Goal: Task Accomplishment & Management: Complete application form

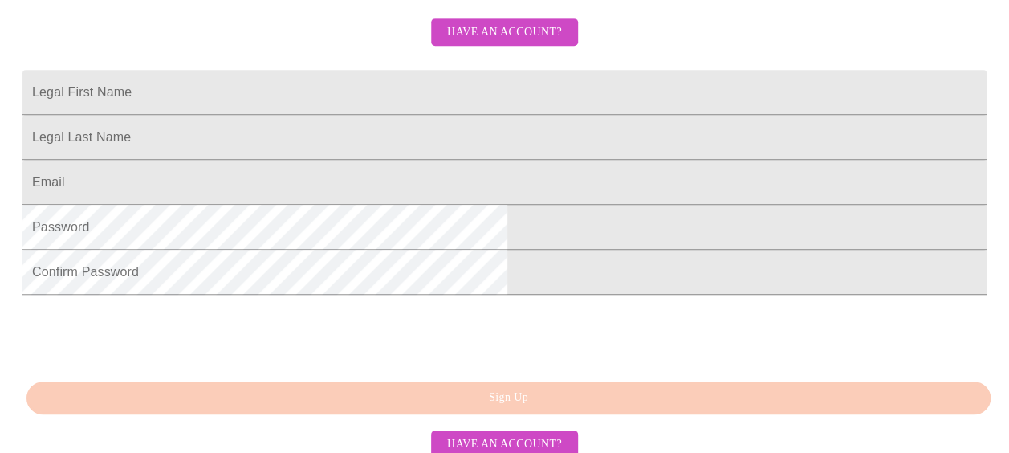
scroll to position [385, 0]
click at [499, 42] on span "Have an account?" at bounding box center [504, 32] width 115 height 20
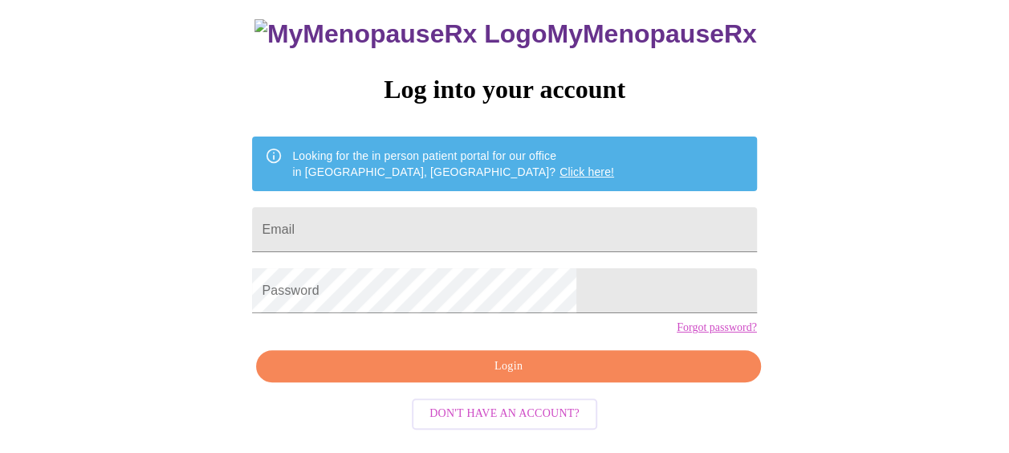
scroll to position [115, 0]
click at [445, 215] on input "Email" at bounding box center [504, 229] width 504 height 45
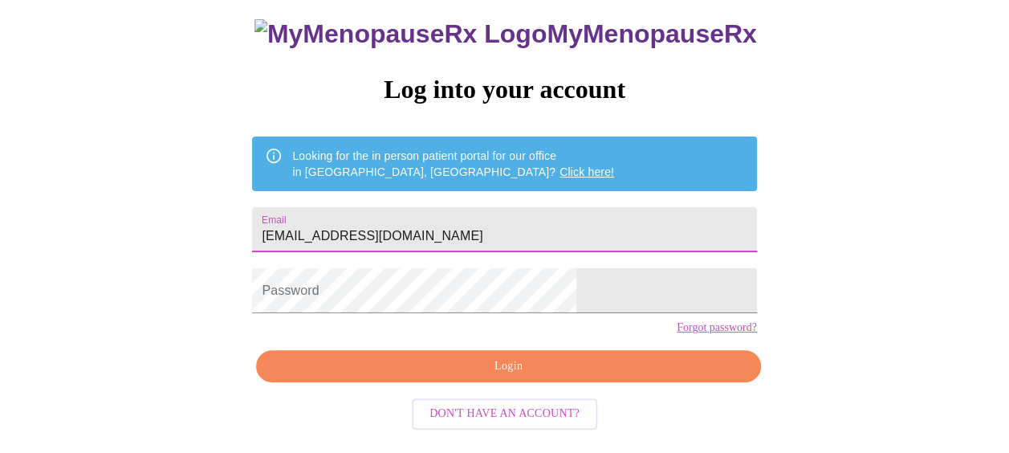
type input "[EMAIL_ADDRESS][DOMAIN_NAME]"
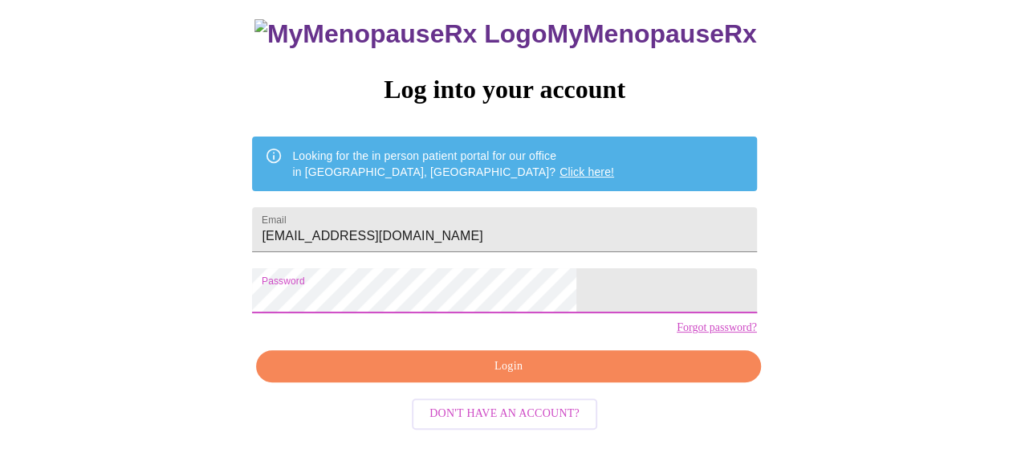
click at [468, 377] on span "Login" at bounding box center [508, 367] width 467 height 20
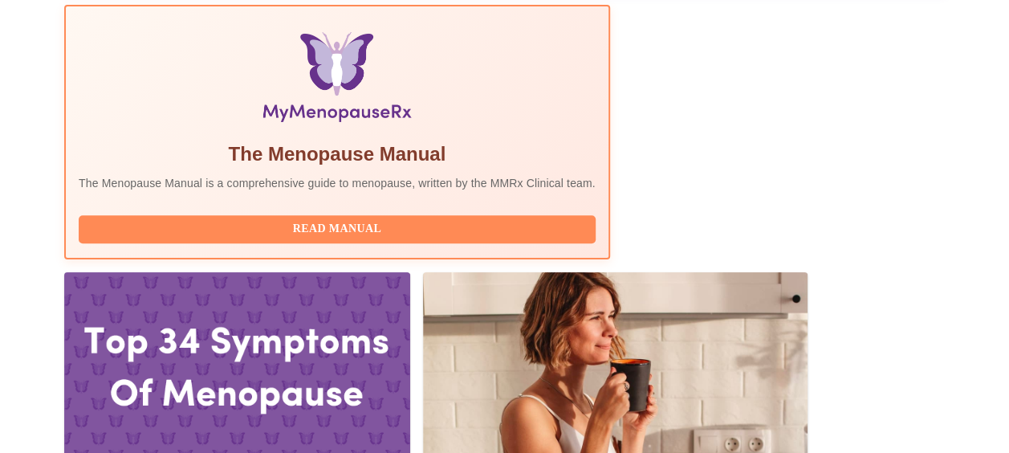
scroll to position [564, 0]
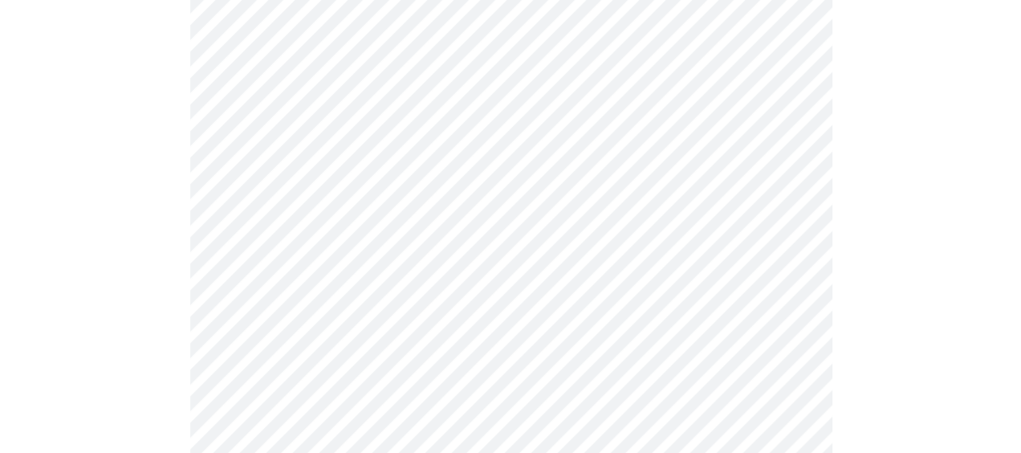
scroll to position [257, 0]
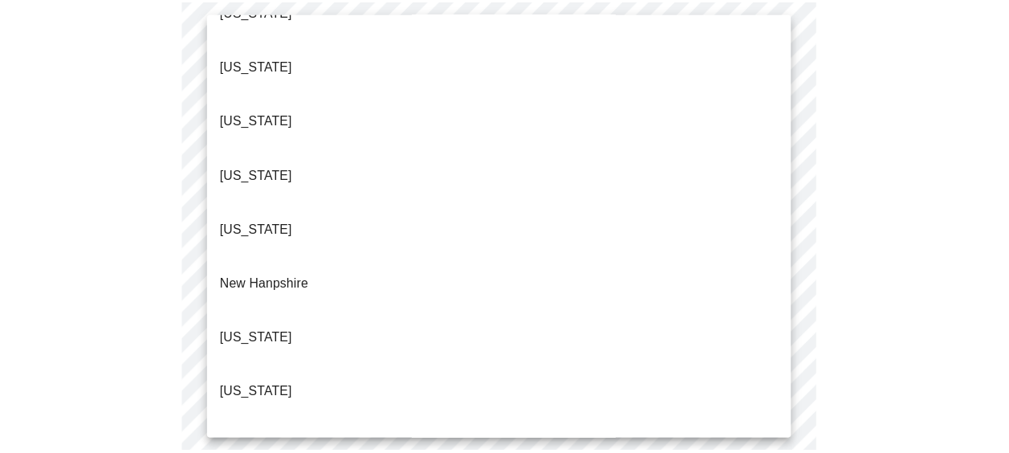
scroll to position [1526, 0]
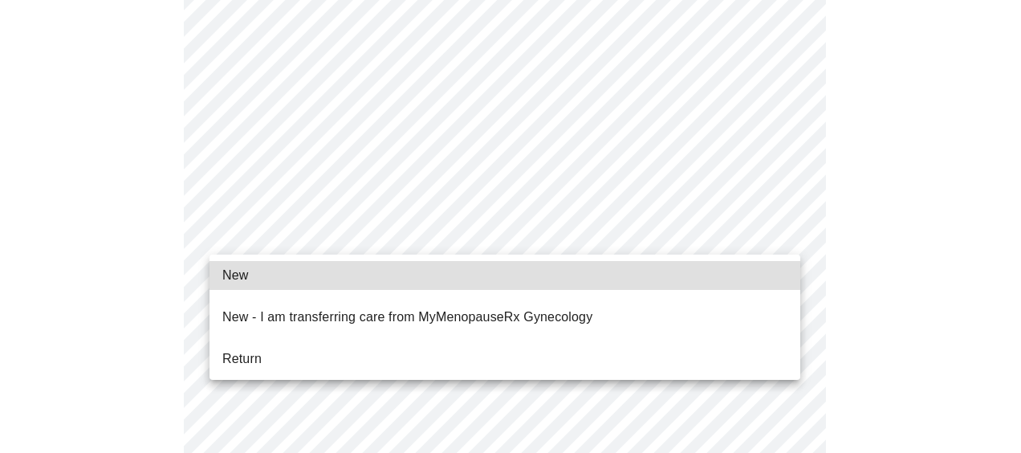
click at [255, 349] on span "Return" at bounding box center [241, 358] width 39 height 19
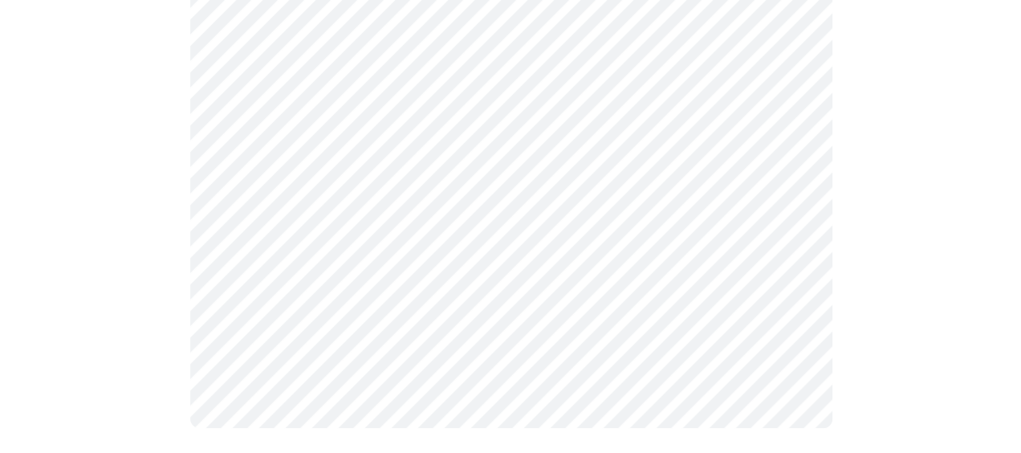
scroll to position [0, 0]
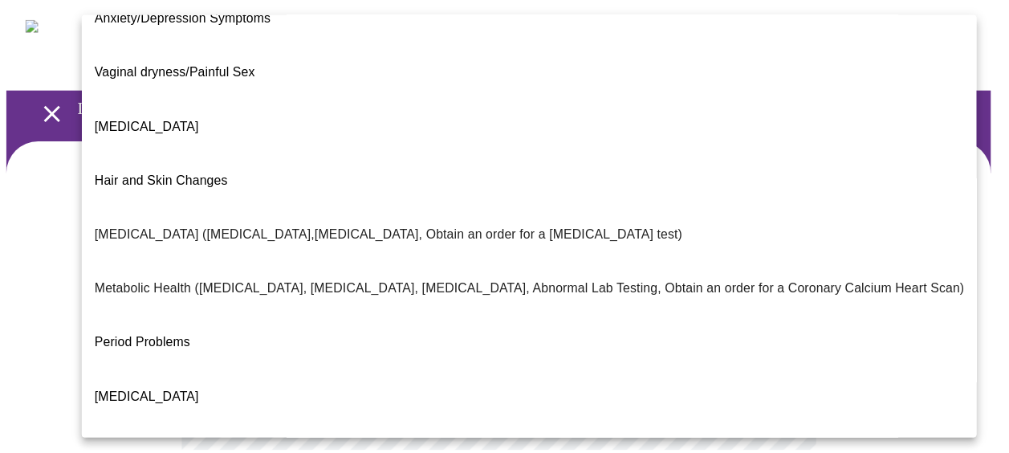
scroll to position [238, 0]
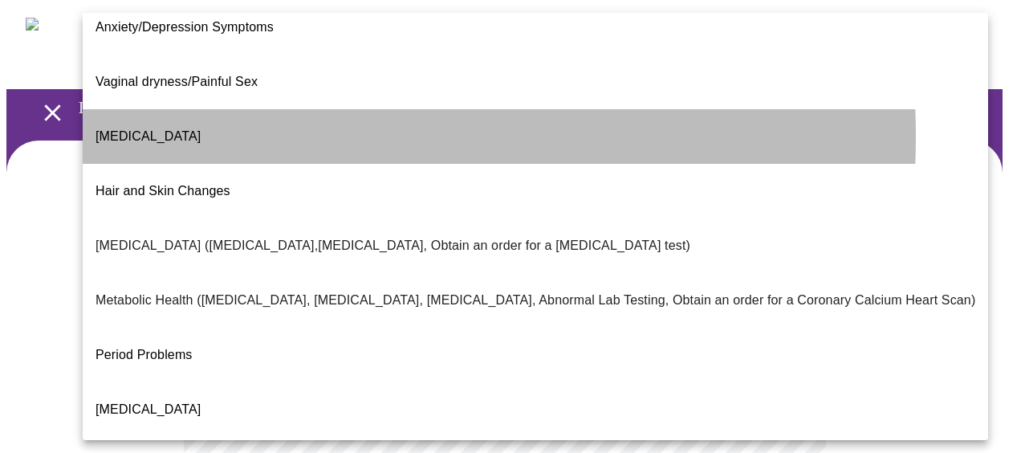
click at [214, 109] on li "[MEDICAL_DATA]" at bounding box center [536, 136] width 906 height 55
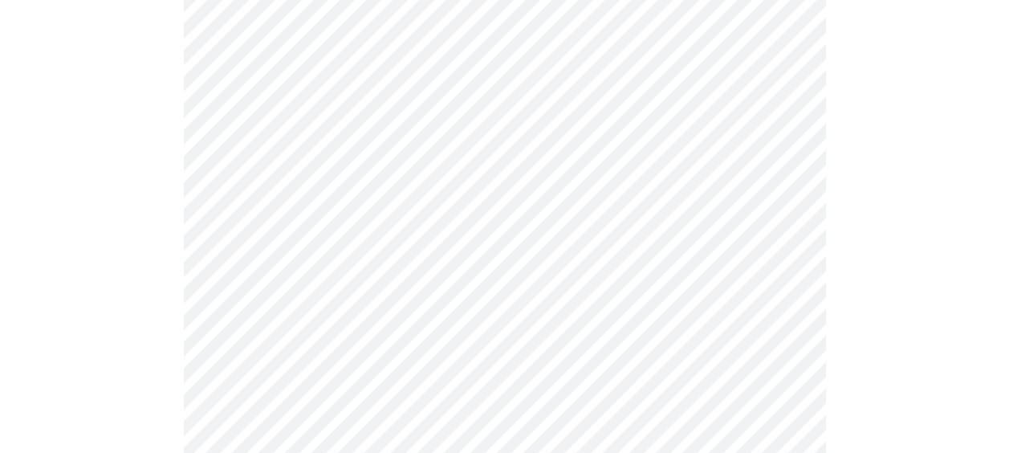
scroll to position [312, 0]
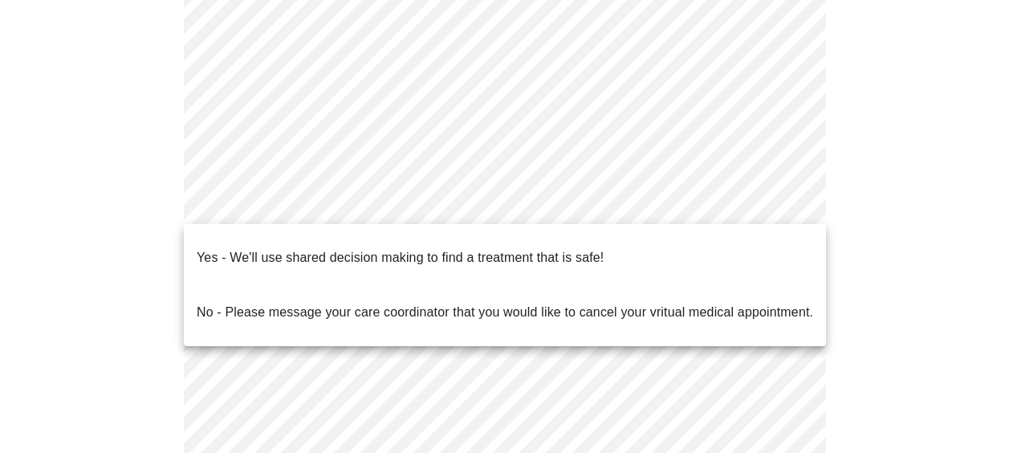
click at [613, 198] on body "MyMenopauseRx Appointments Messaging Labs Uploads Medications Community Refer a…" at bounding box center [510, 182] width 1009 height 977
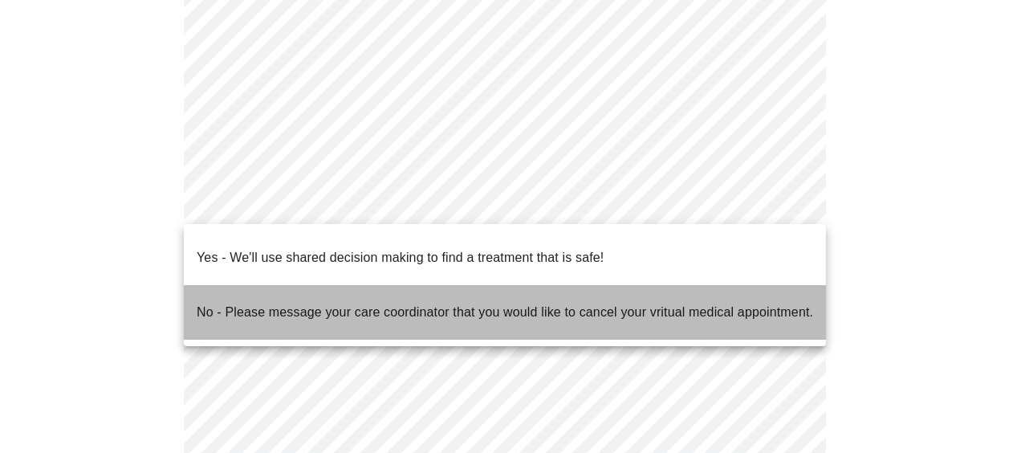
click at [401, 303] on p "No - Please message your care coordinator that you would like to cancel your vr…" at bounding box center [505, 312] width 617 height 19
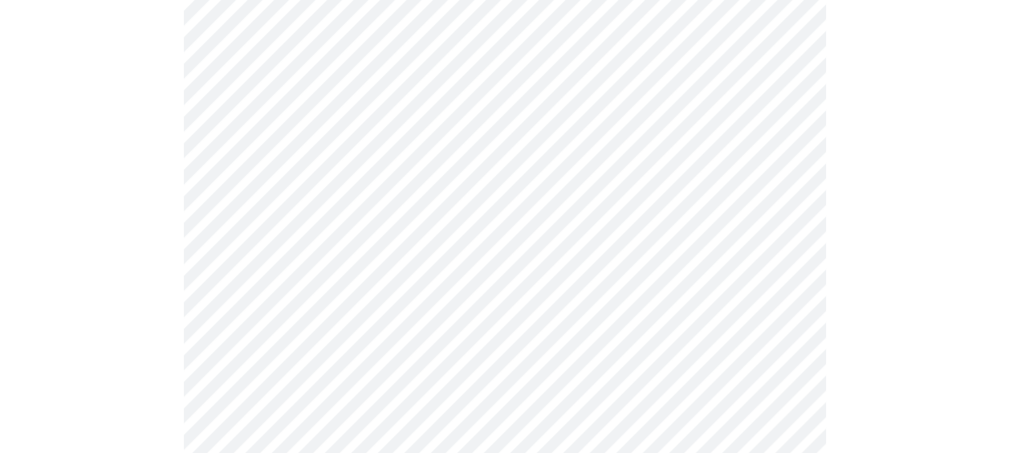
scroll to position [0, 0]
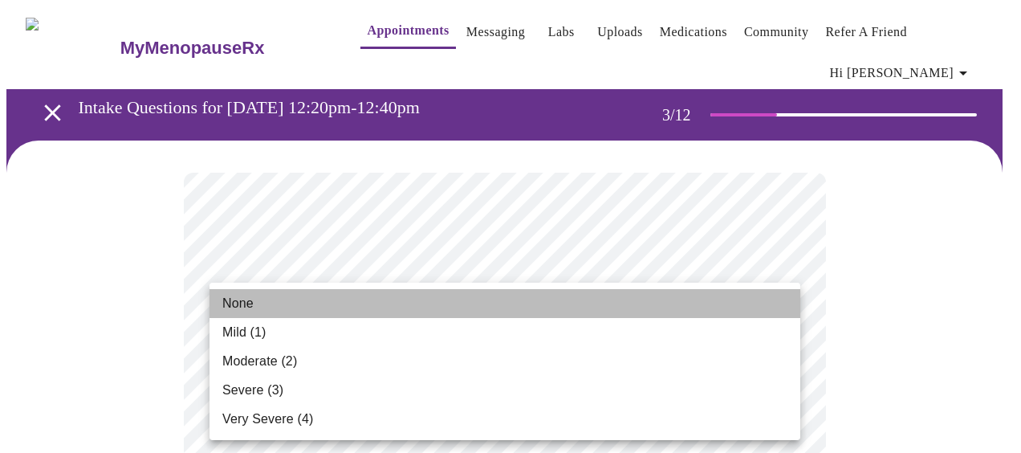
click at [228, 305] on span "None" at bounding box center [237, 303] width 31 height 19
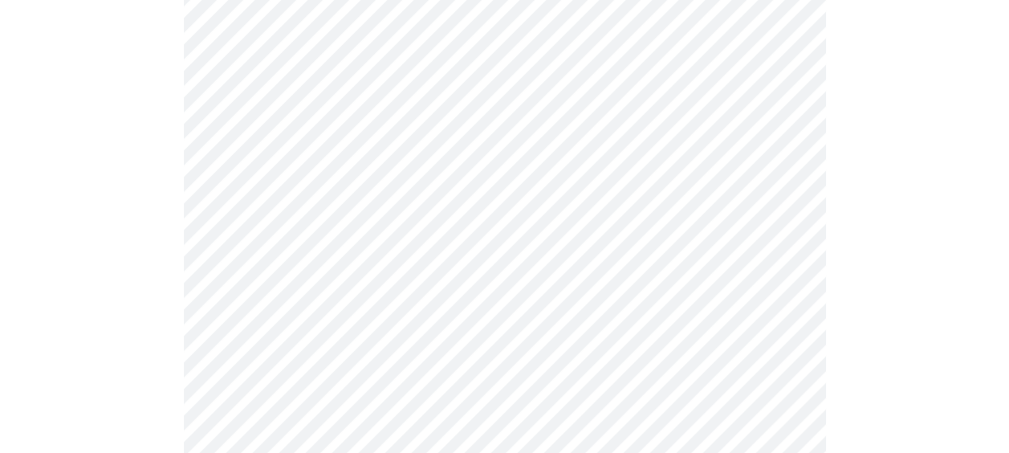
scroll to position [382, 0]
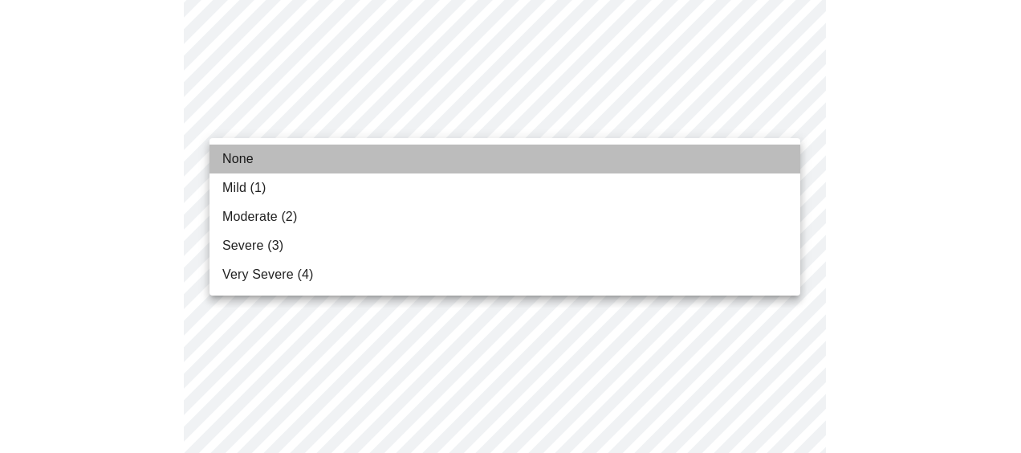
click at [293, 154] on li "None" at bounding box center [505, 159] width 591 height 29
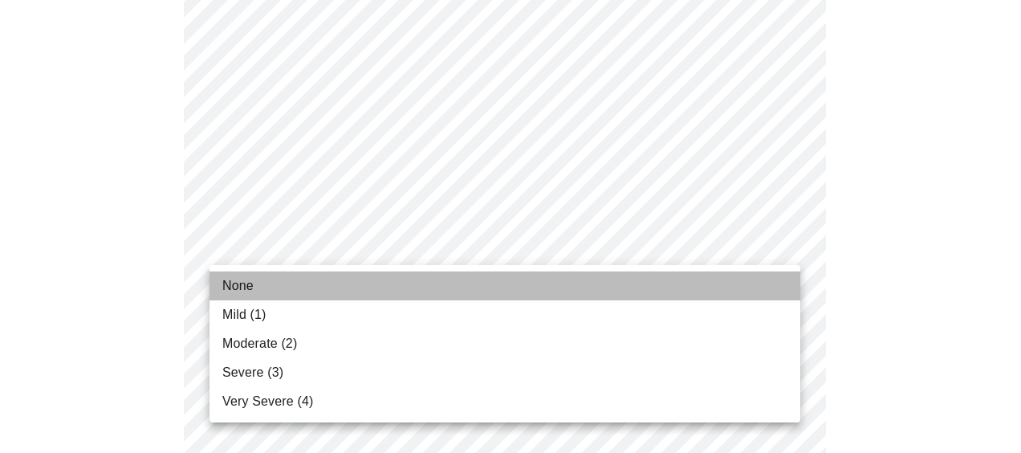
click at [308, 278] on li "None" at bounding box center [505, 285] width 591 height 29
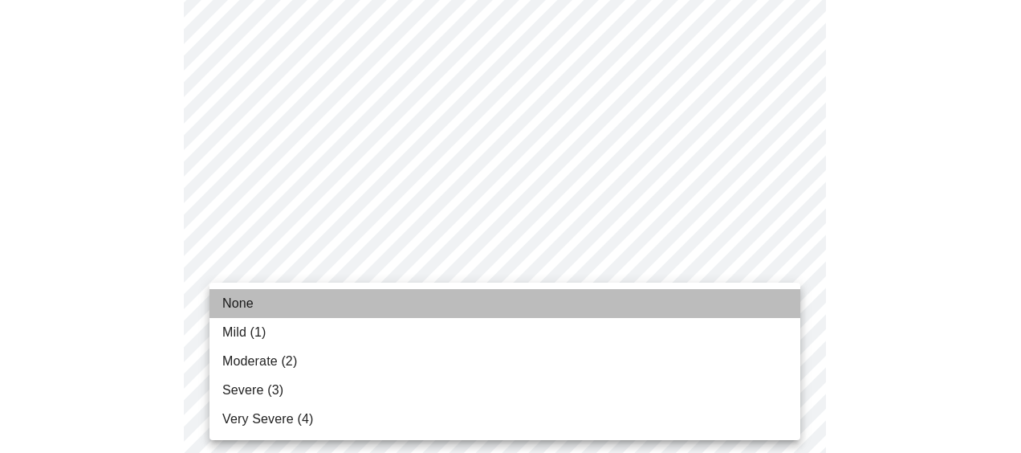
click at [328, 300] on li "None" at bounding box center [505, 303] width 591 height 29
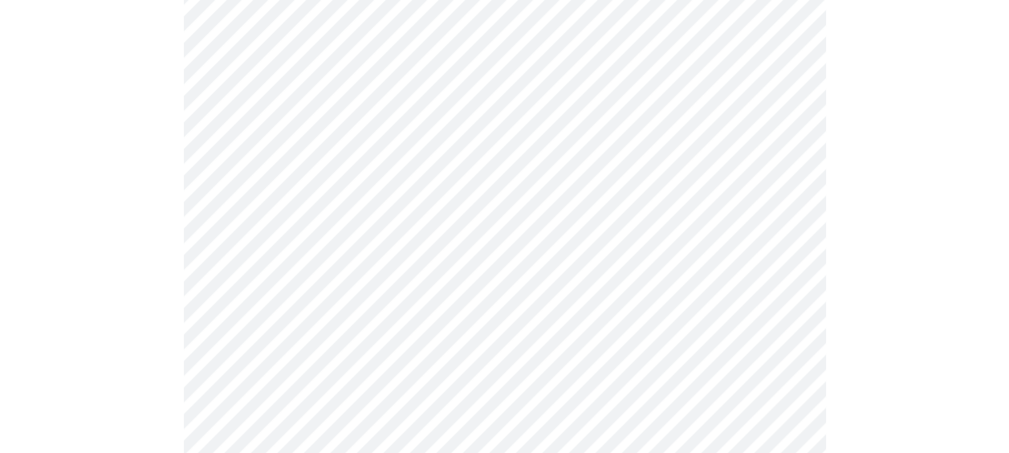
scroll to position [729, 0]
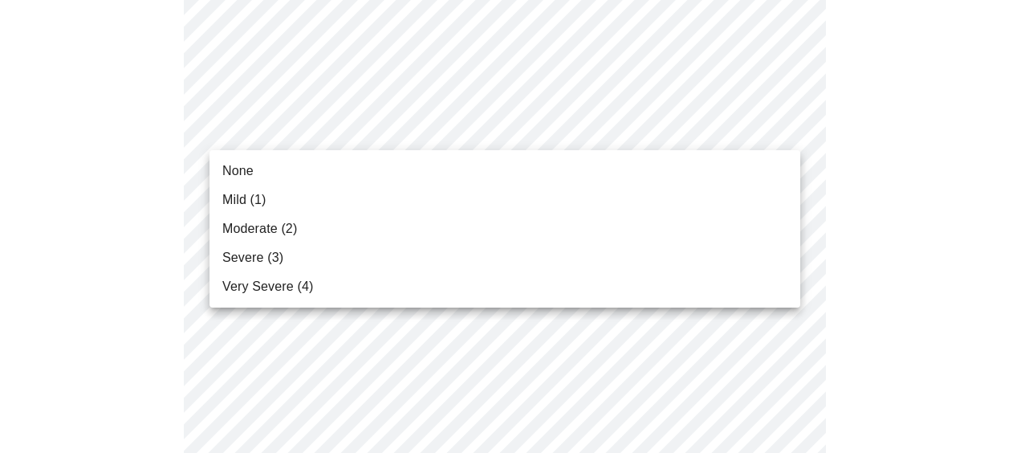
click at [579, 120] on body "MyMenopauseRx Appointments Messaging Labs Uploads Medications Community Refer a…" at bounding box center [510, 311] width 1009 height 2068
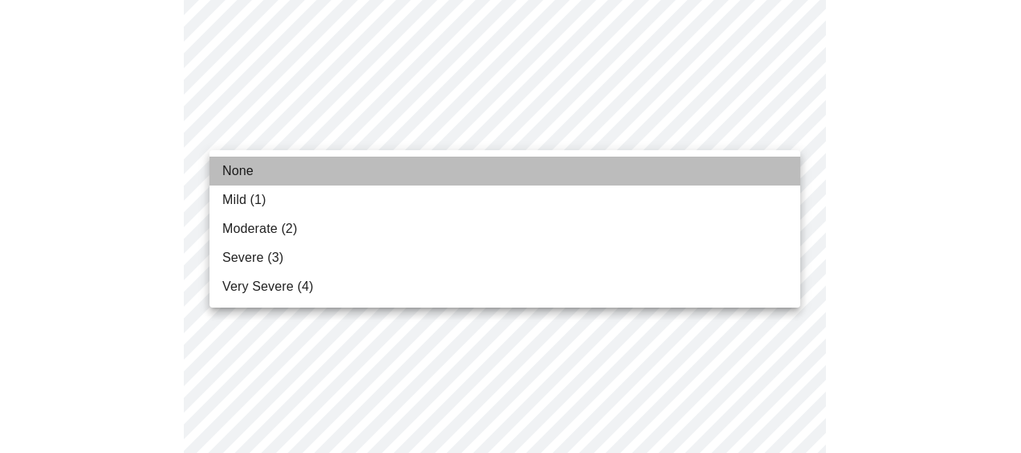
click at [248, 170] on span "None" at bounding box center [237, 170] width 31 height 19
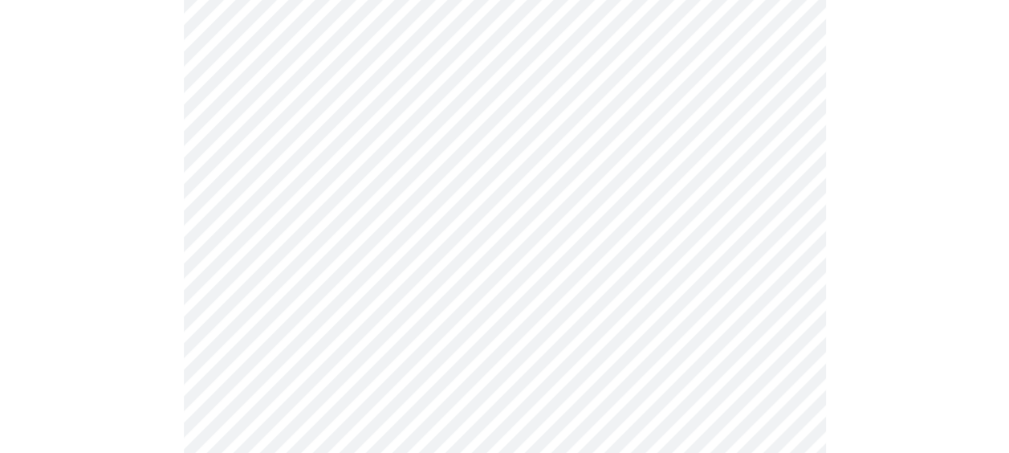
scroll to position [795, 0]
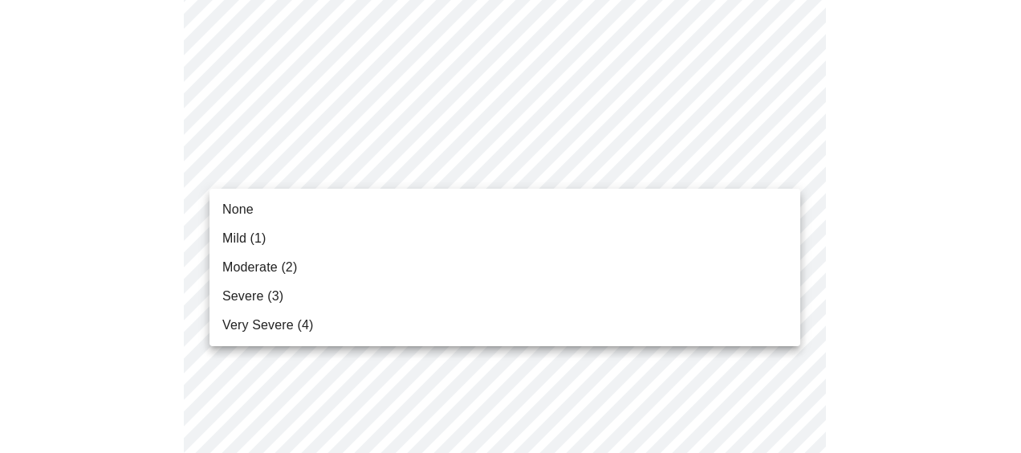
click at [472, 180] on body "MyMenopauseRx Appointments Messaging Labs Uploads Medications Community Refer a…" at bounding box center [510, 234] width 1009 height 2046
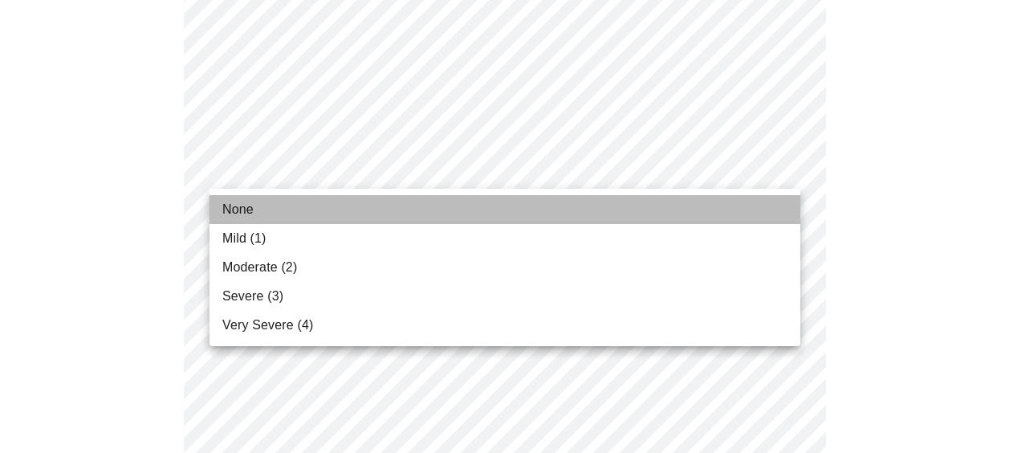
click at [271, 212] on li "None" at bounding box center [505, 209] width 591 height 29
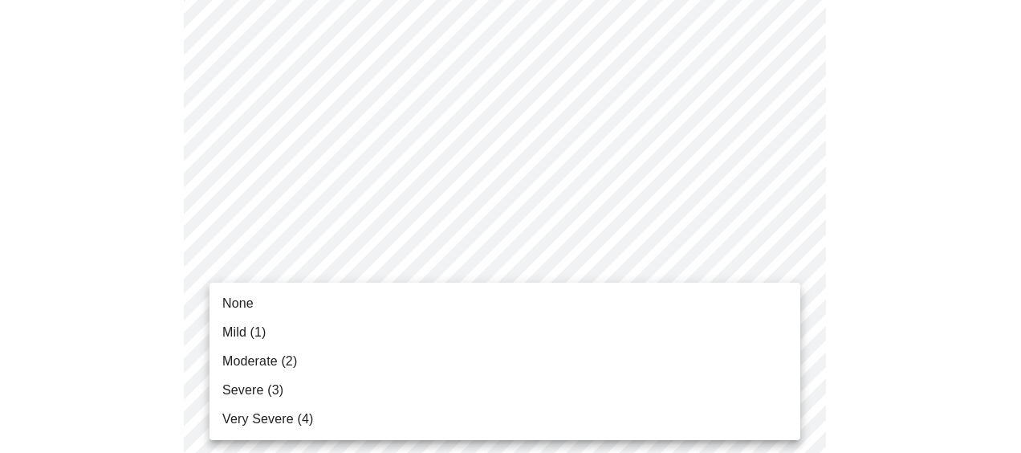
click at [559, 302] on body "MyMenopauseRx Appointments Messaging Labs Uploads Medications Community Refer a…" at bounding box center [510, 222] width 1009 height 2023
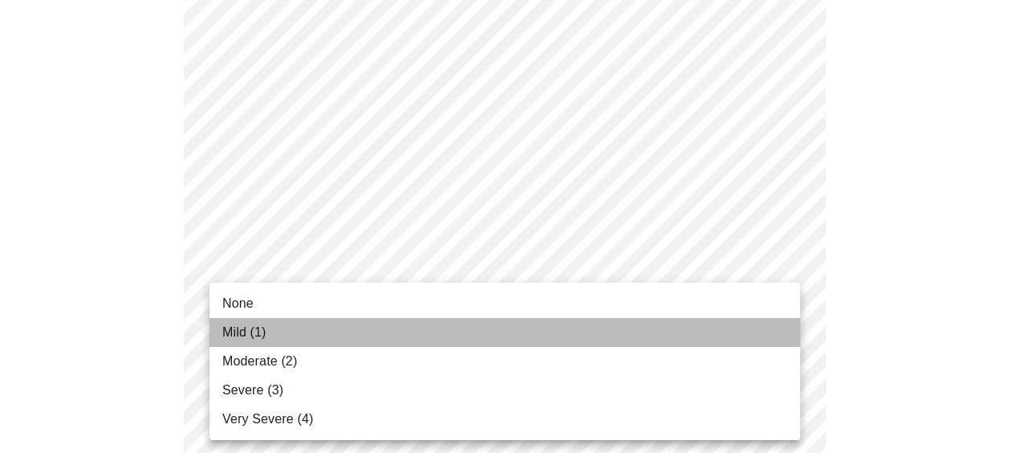
click at [246, 345] on li "Mild (1)" at bounding box center [505, 332] width 591 height 29
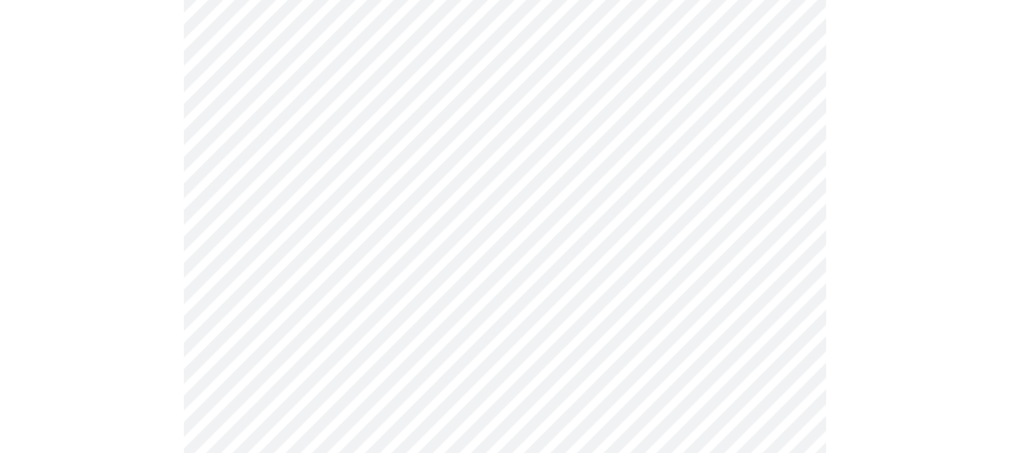
scroll to position [1094, 0]
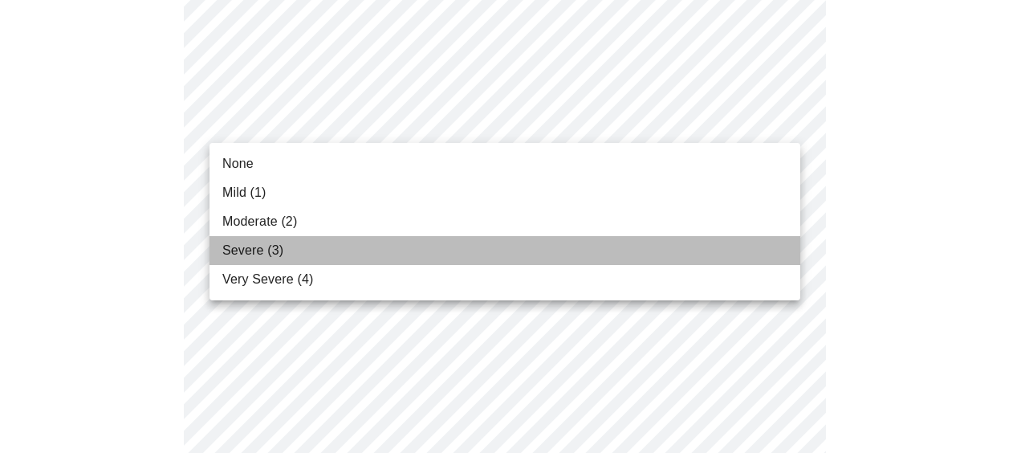
click at [261, 245] on span "Severe (3)" at bounding box center [252, 250] width 61 height 19
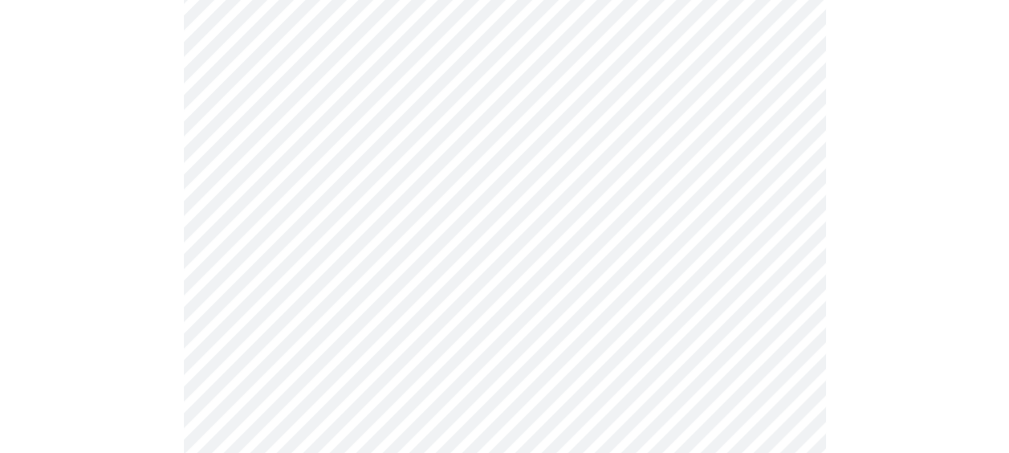
scroll to position [1286, 0]
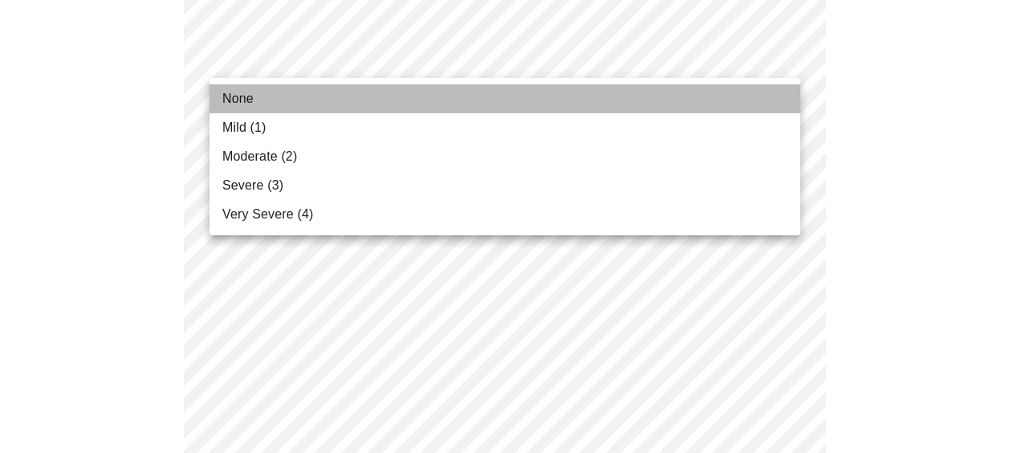
click at [239, 98] on span "None" at bounding box center [237, 98] width 31 height 19
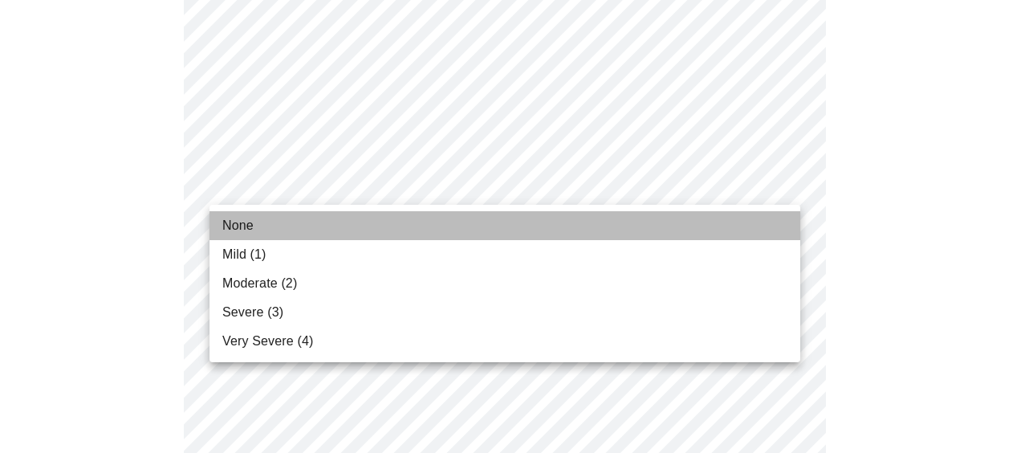
click at [290, 220] on li "None" at bounding box center [505, 225] width 591 height 29
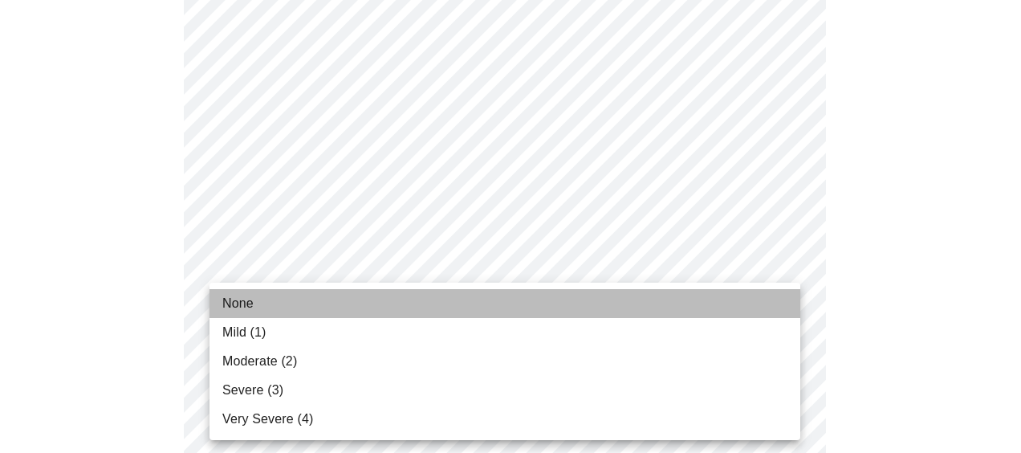
click at [284, 304] on li "None" at bounding box center [505, 303] width 591 height 29
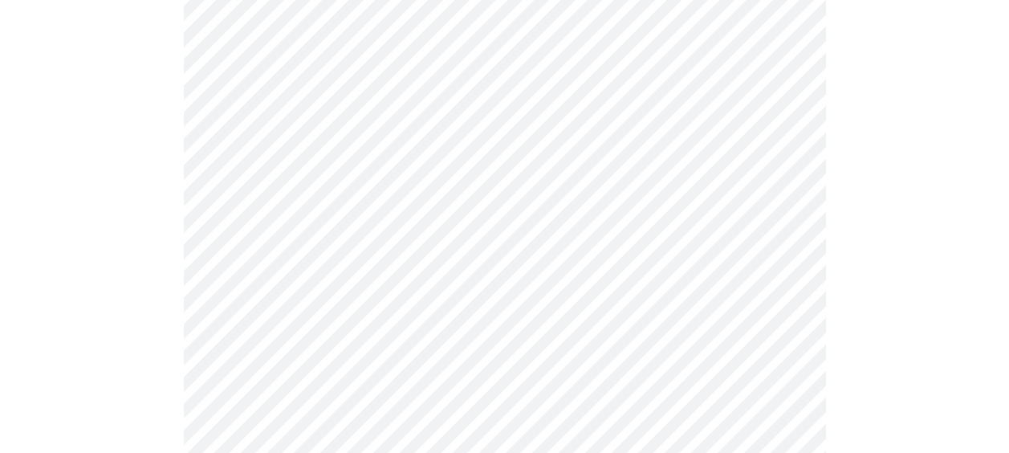
scroll to position [726, 0]
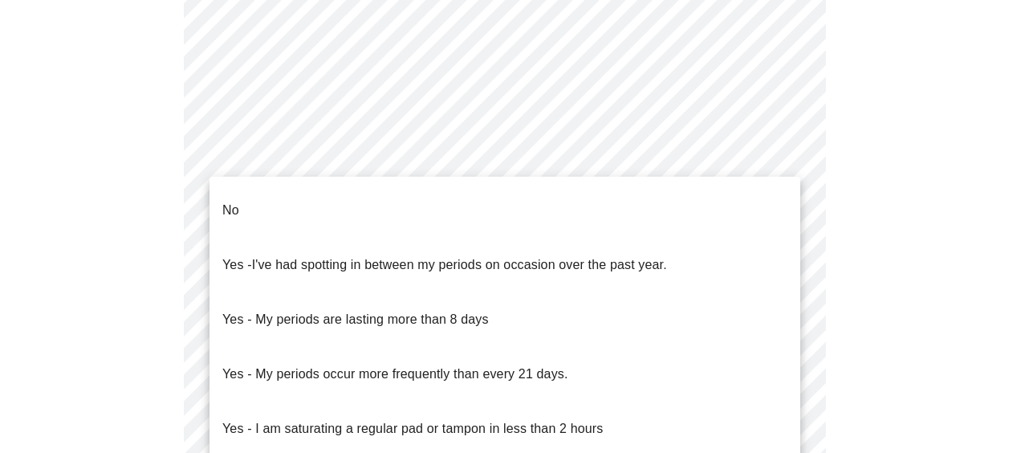
click at [499, 271] on body "MyMenopauseRx Appointments Messaging Labs Uploads Medications Community Refer a…" at bounding box center [510, 83] width 1009 height 1605
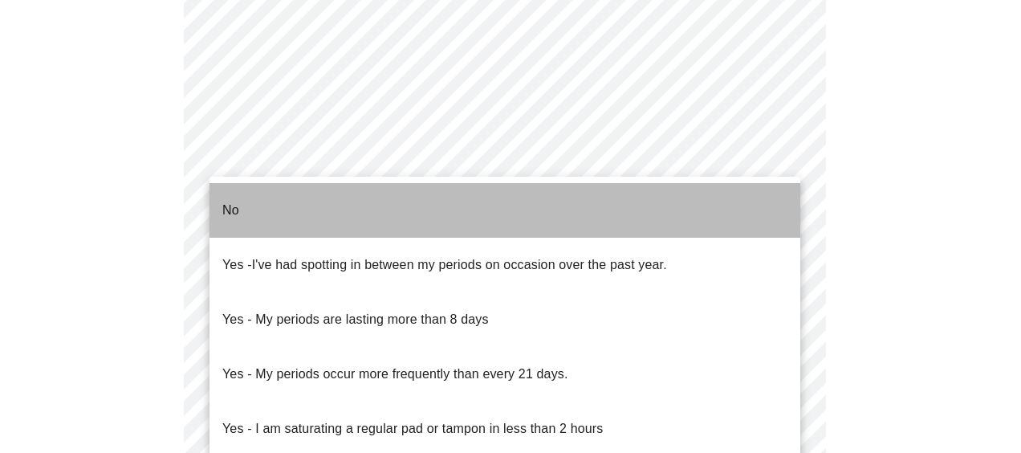
click at [308, 202] on li "No" at bounding box center [505, 210] width 591 height 55
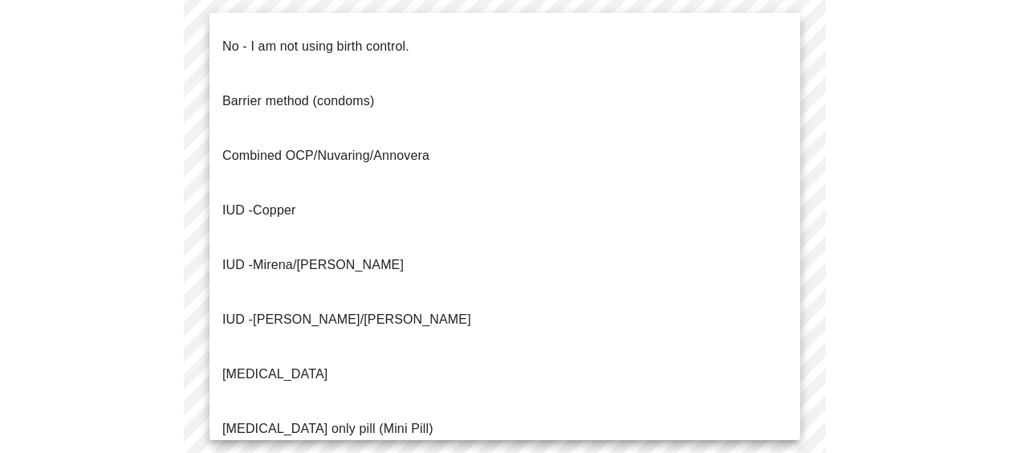
click at [634, 389] on body "MyMenopauseRx Appointments Messaging Labs Uploads Medications Community Refer a…" at bounding box center [510, 79] width 1009 height 1596
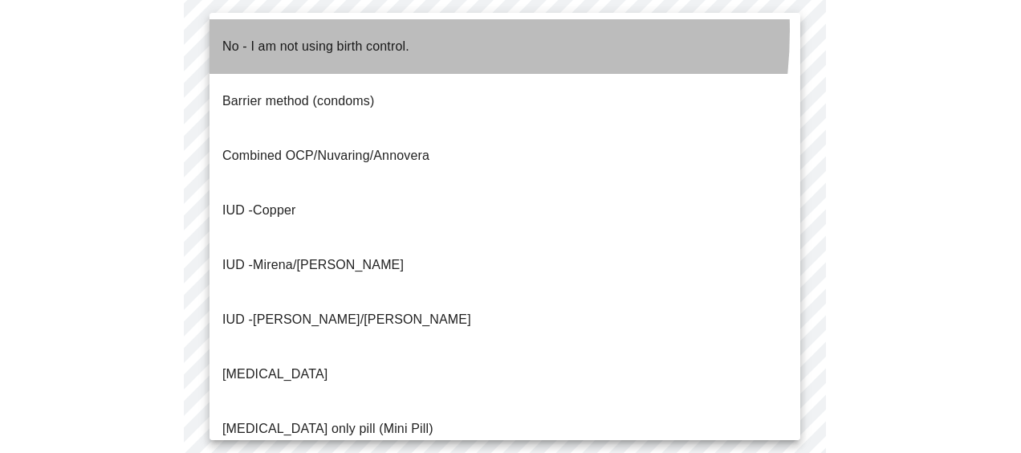
click at [369, 37] on p "No - I am not using birth control." at bounding box center [315, 46] width 187 height 19
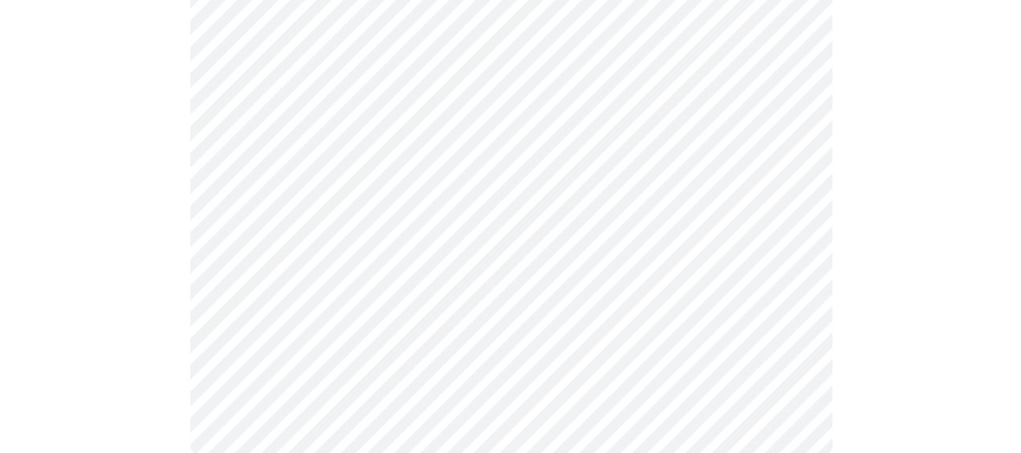
scroll to position [1133, 0]
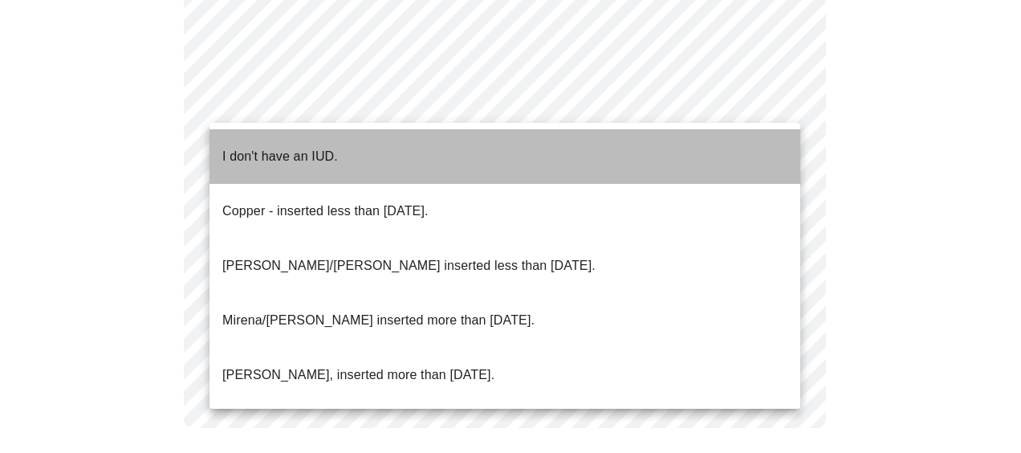
click at [322, 149] on p "I don't have an IUD." at bounding box center [280, 156] width 116 height 19
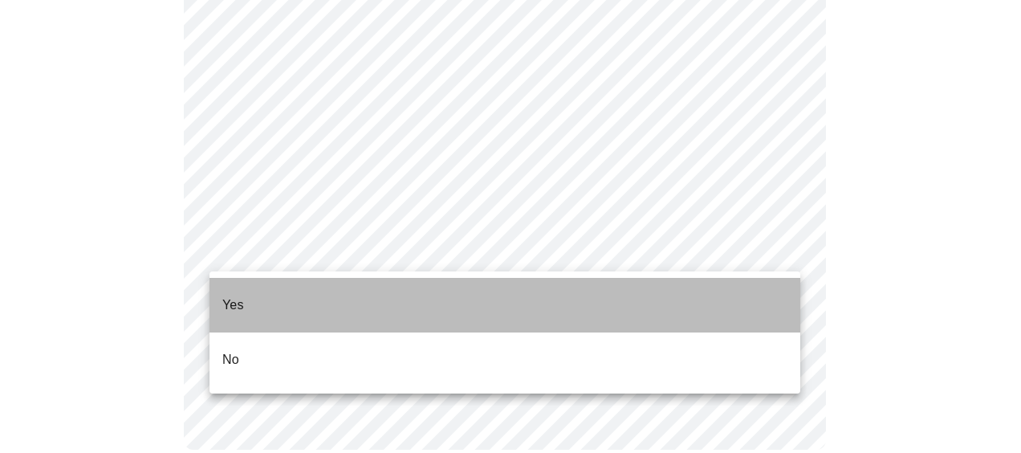
click at [255, 295] on li "Yes" at bounding box center [505, 305] width 591 height 55
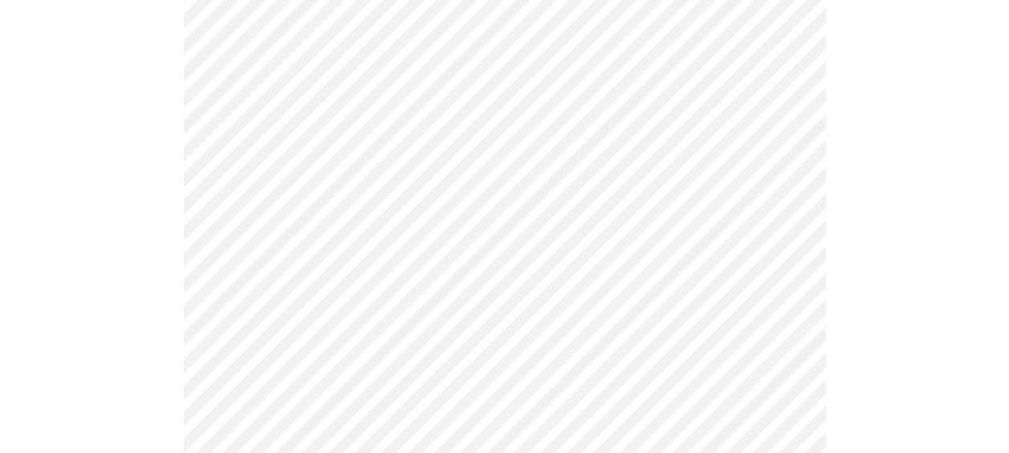
scroll to position [4286, 0]
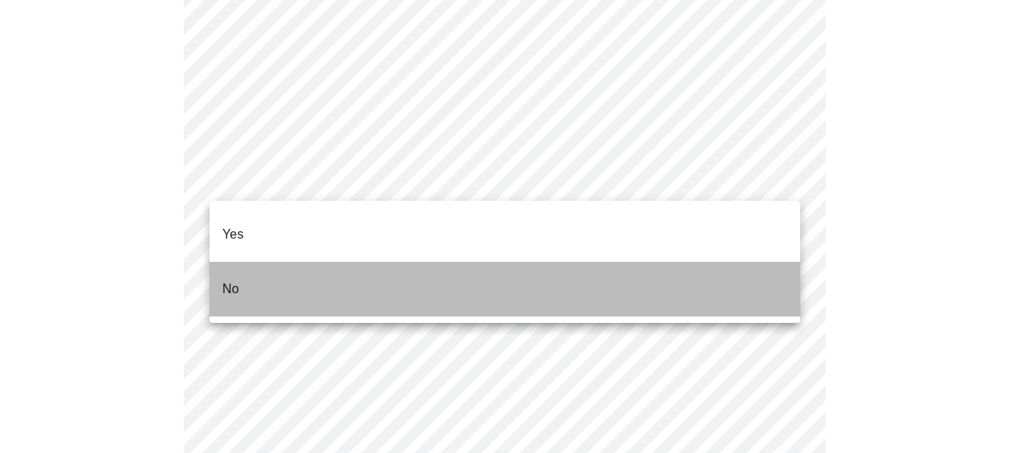
click at [277, 262] on li "No" at bounding box center [505, 289] width 591 height 55
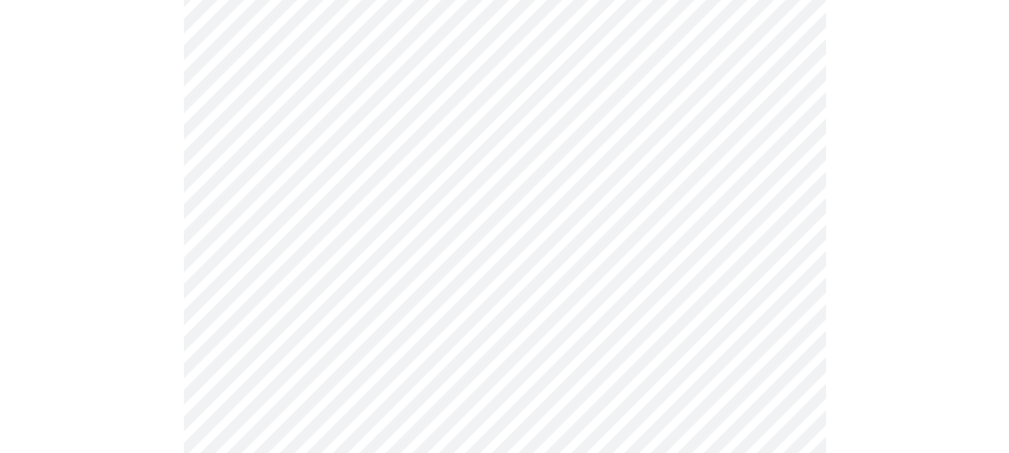
scroll to position [1485, 0]
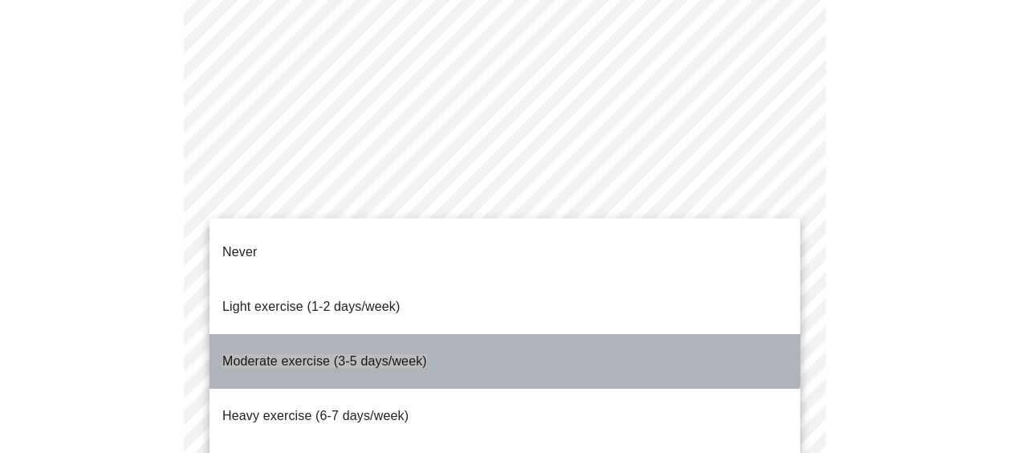
click at [389, 354] on span "Moderate exercise (3-5 days/week)" at bounding box center [324, 361] width 205 height 14
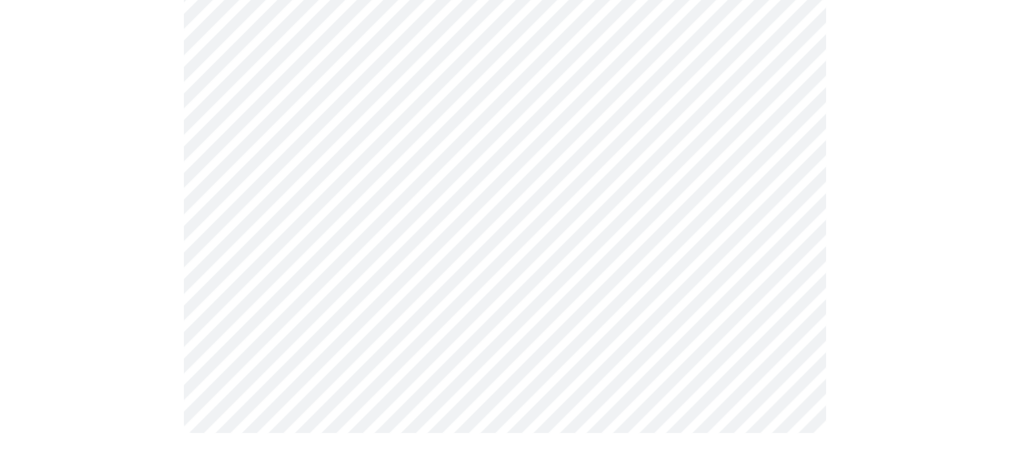
scroll to position [986, 0]
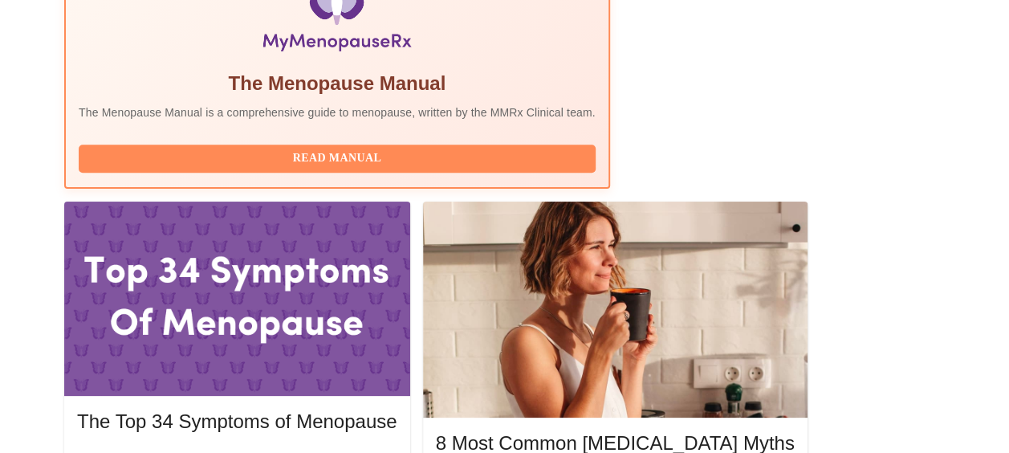
scroll to position [599, 0]
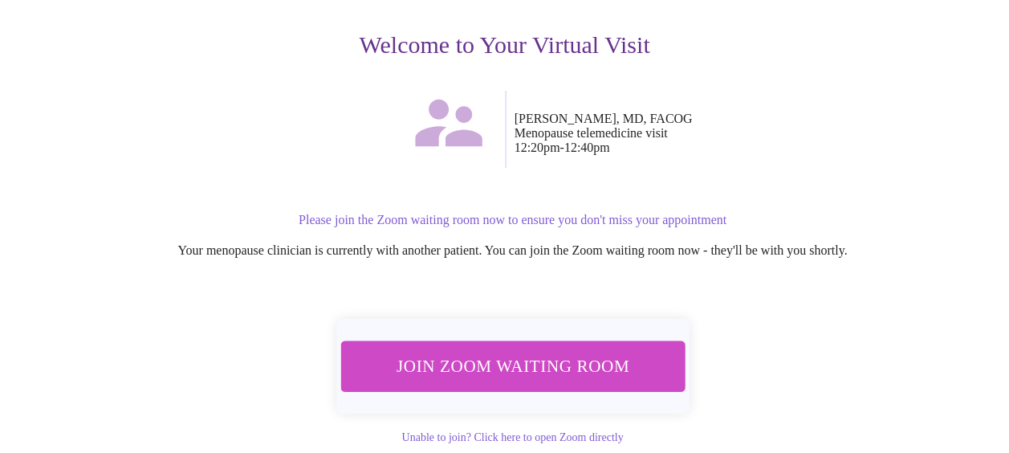
scroll to position [225, 0]
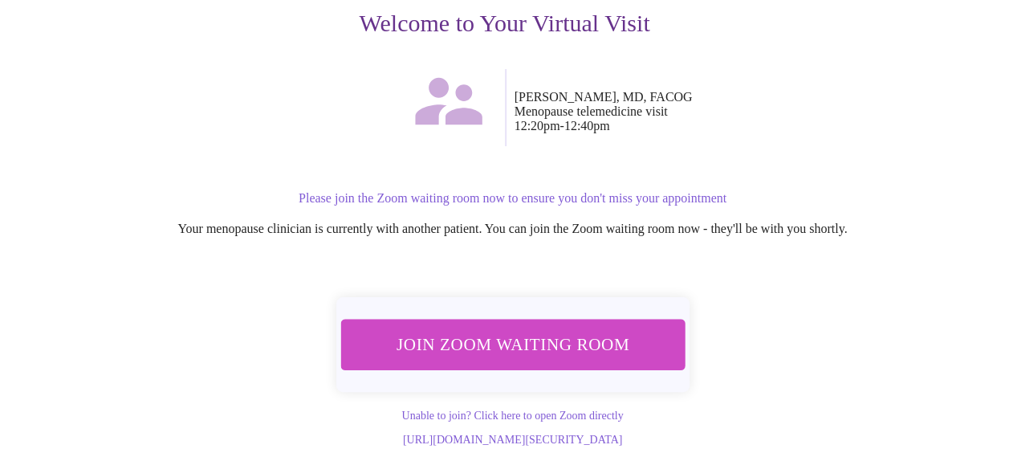
click at [485, 335] on span "Join Zoom Waiting Room" at bounding box center [512, 344] width 303 height 30
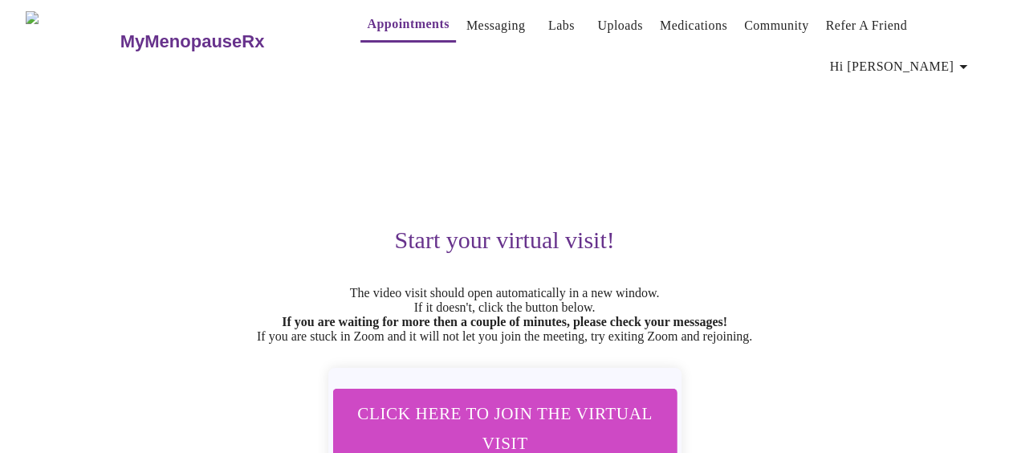
scroll to position [0, 0]
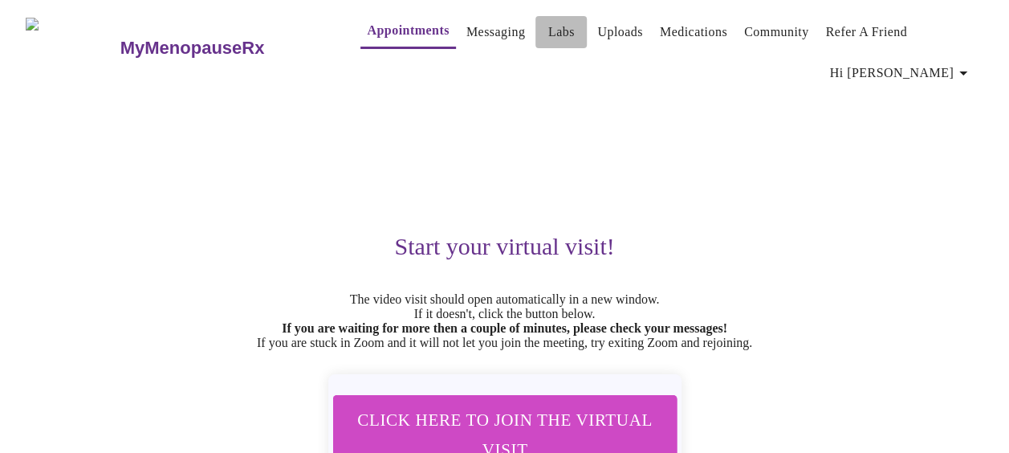
click at [548, 31] on link "Labs" at bounding box center [561, 32] width 26 height 22
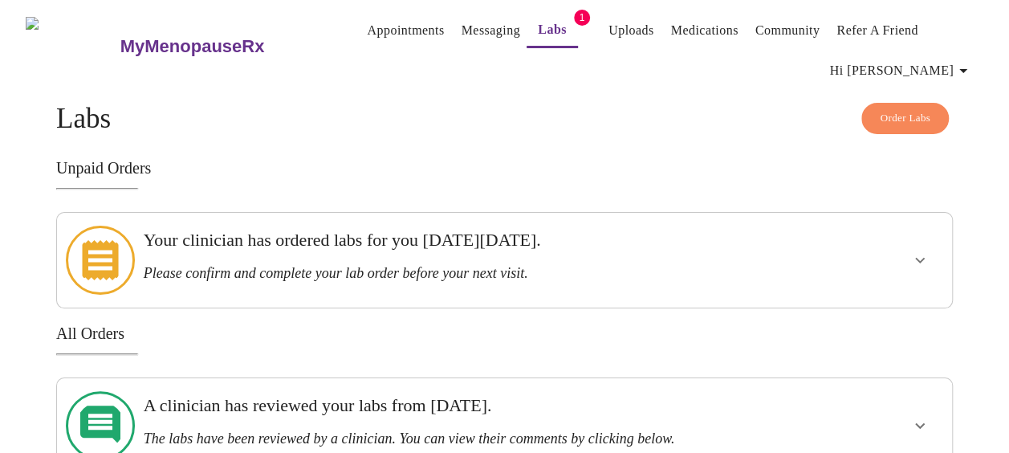
click at [463, 252] on div "Your clinician has ordered labs for you [DATE][DATE]. Please confirm and comple…" at bounding box center [462, 256] width 636 height 52
click at [929, 251] on icon "show more" at bounding box center [920, 260] width 19 height 19
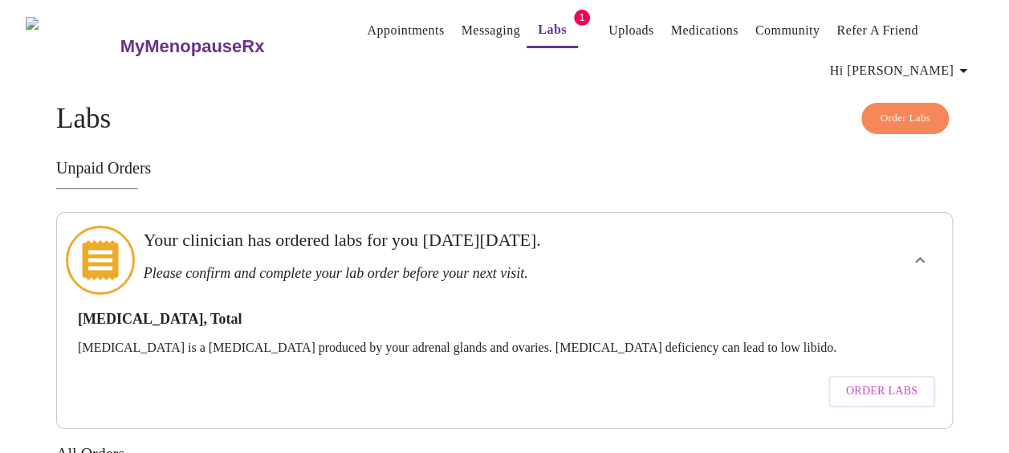
click at [756, 103] on h4 "Order Labs Labs" at bounding box center [504, 119] width 897 height 32
click at [699, 26] on link "Medications" at bounding box center [704, 30] width 67 height 22
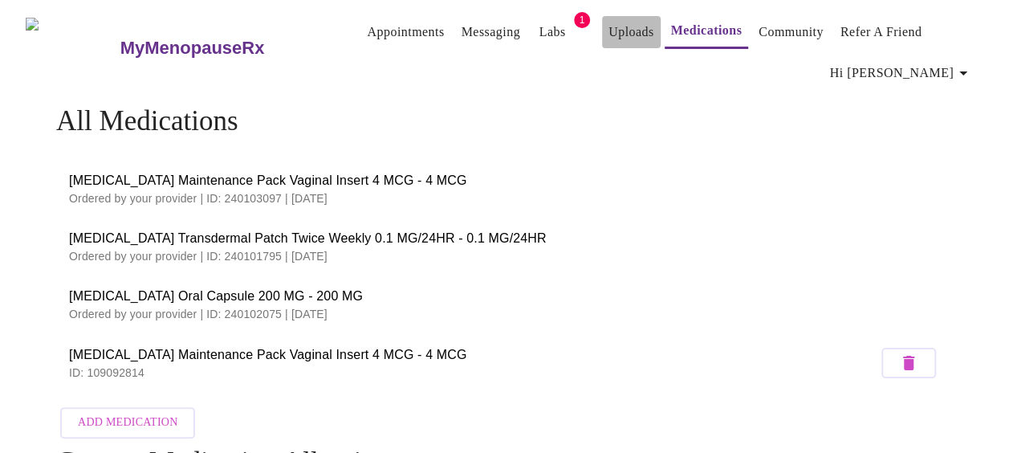
click at [610, 37] on button "Uploads" at bounding box center [631, 32] width 59 height 32
click at [475, 25] on link "Messaging" at bounding box center [491, 32] width 59 height 22
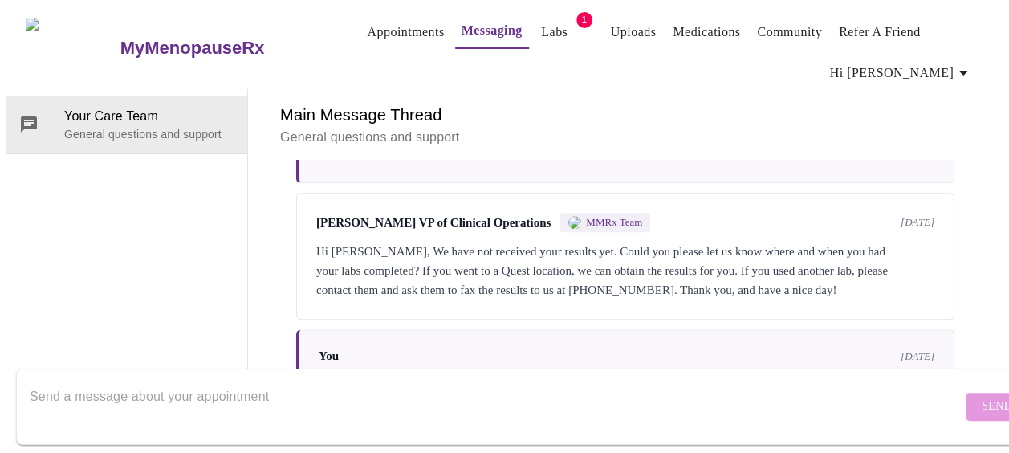
scroll to position [707, 0]
